Goal: Navigation & Orientation: Find specific page/section

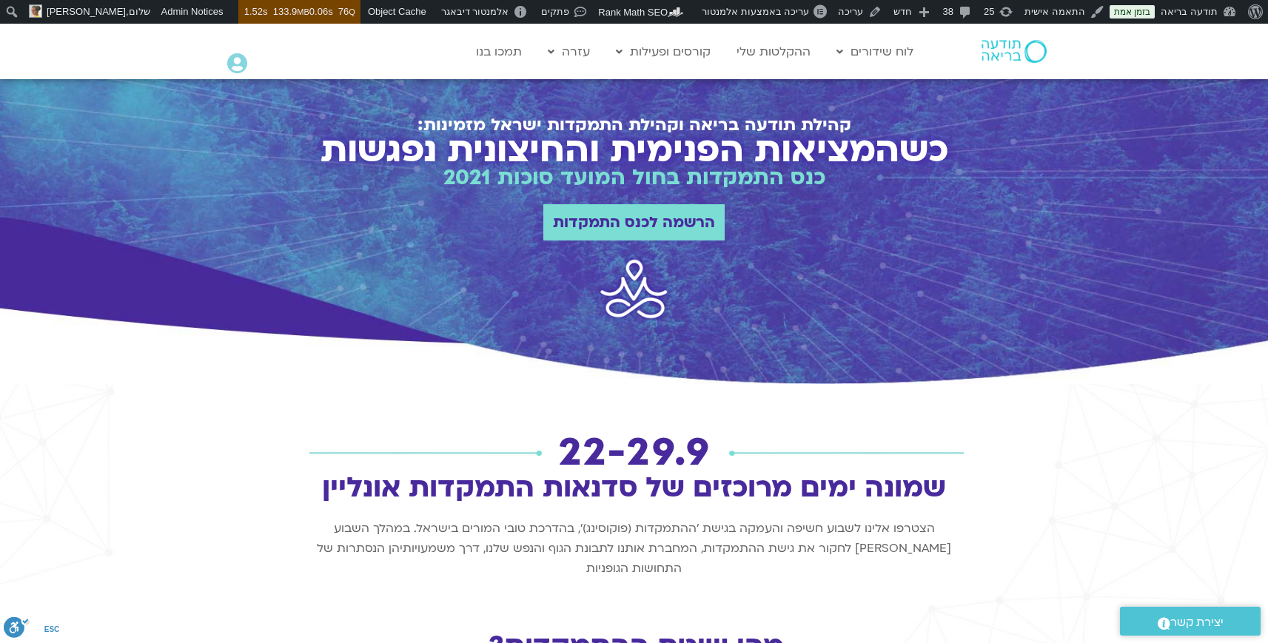
click at [992, 58] on img at bounding box center [1014, 51] width 65 height 22
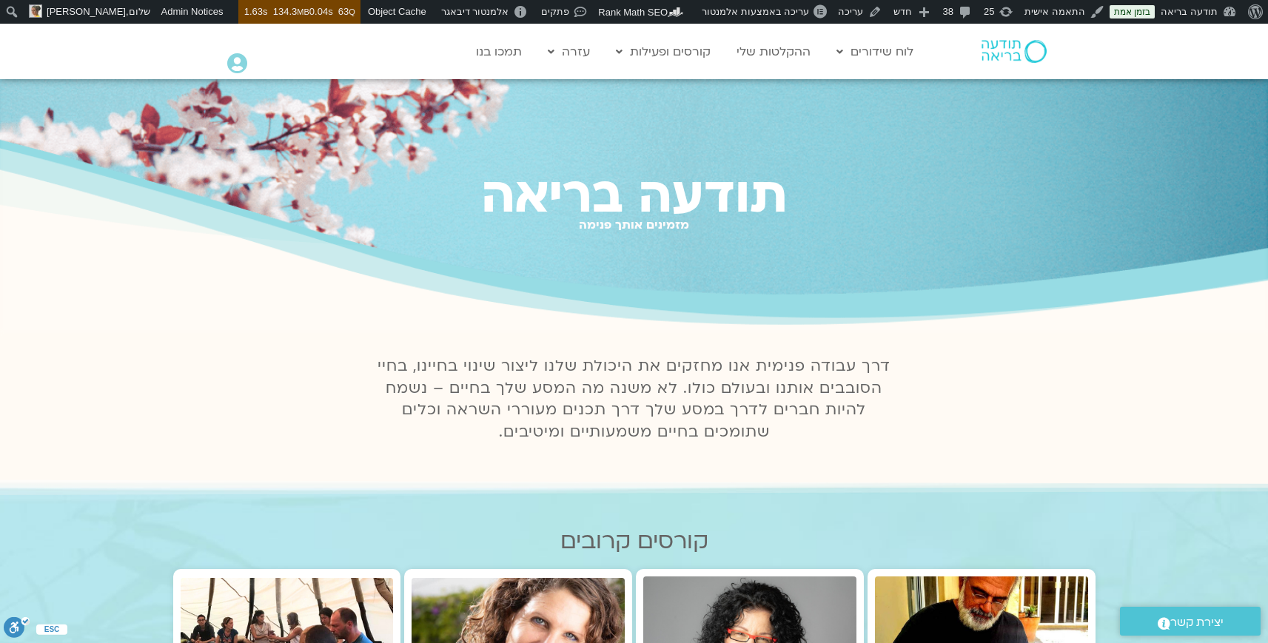
scroll to position [328, 0]
